Goal: Find specific page/section: Find specific page/section

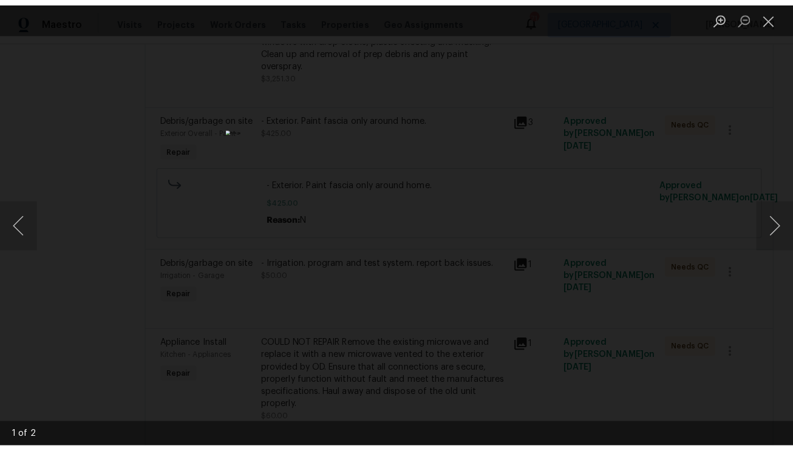
scroll to position [2112, 0]
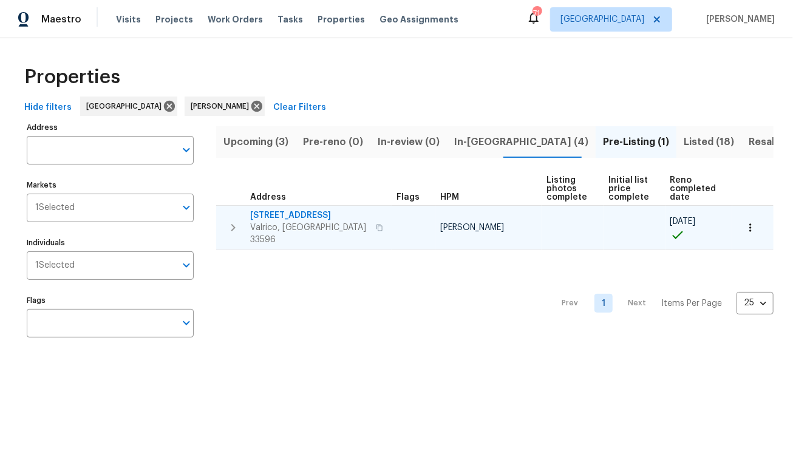
click at [310, 217] on span "2715 Golf Heights Cir" at bounding box center [309, 216] width 118 height 12
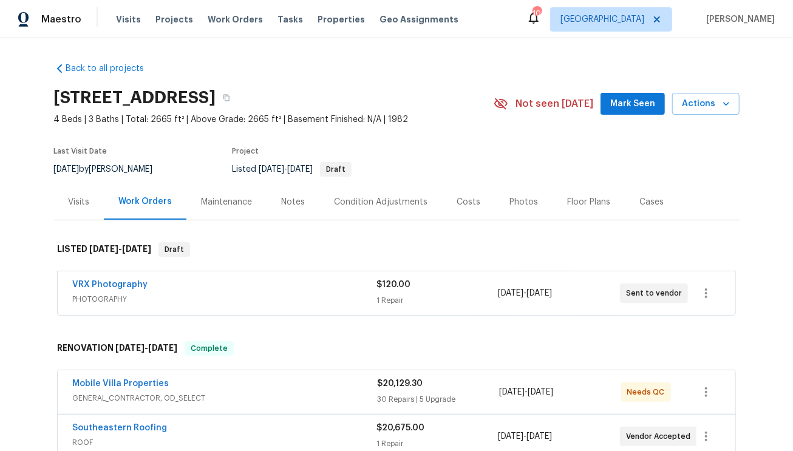
click at [510, 204] on div "Photos" at bounding box center [524, 202] width 29 height 12
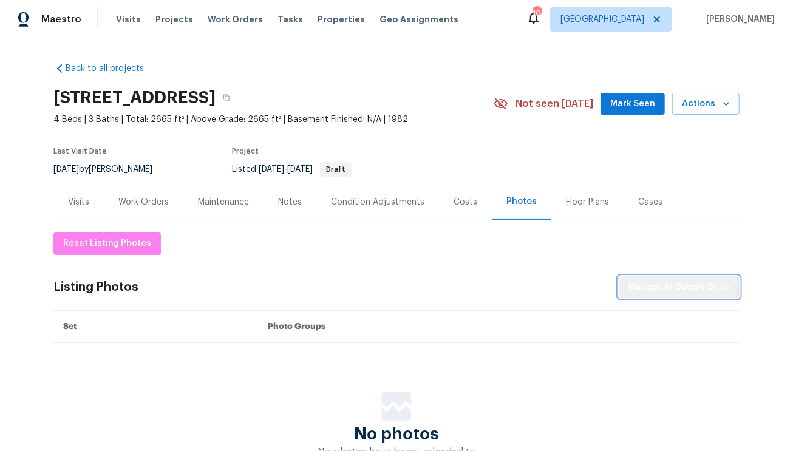
click at [659, 282] on span "Manage in Google Drive" at bounding box center [679, 287] width 101 height 15
